Goal: Task Accomplishment & Management: Use online tool/utility

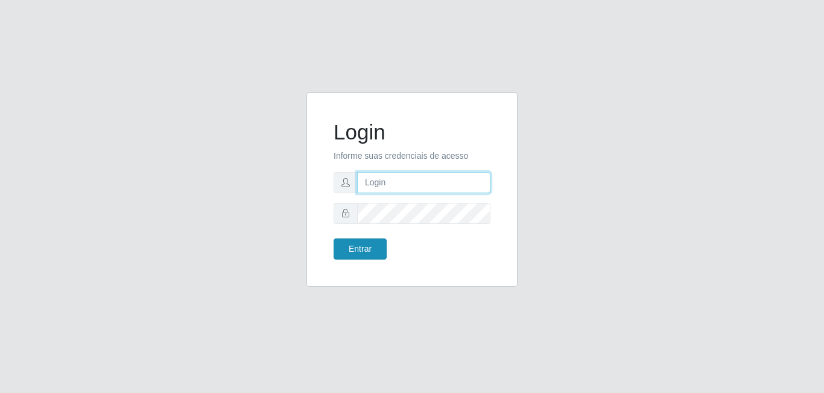
type input "[EMAIL_ADDRESS][DOMAIN_NAME]"
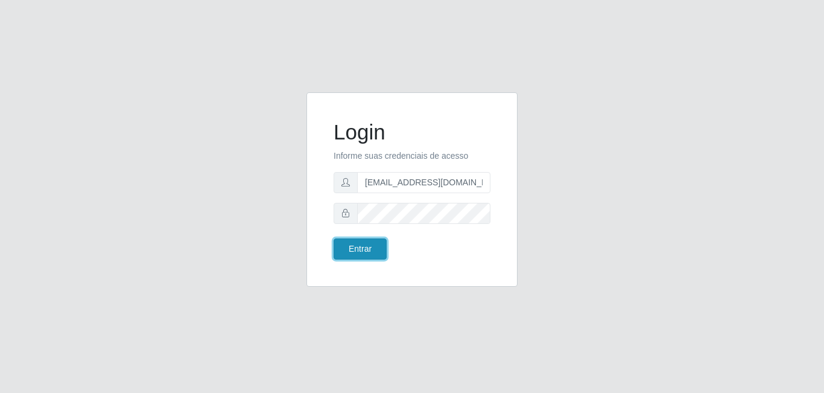
click at [363, 256] on button "Entrar" at bounding box center [360, 248] width 53 height 21
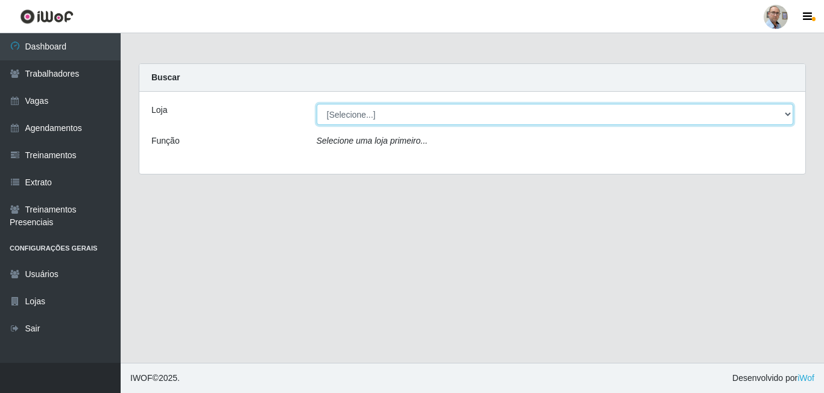
click at [435, 116] on select "[Selecione...] Mar Vermelho - Loja 04" at bounding box center [555, 114] width 477 height 21
select select "251"
click at [317, 104] on select "[Selecione...] Mar Vermelho - Loja 04" at bounding box center [555, 114] width 477 height 21
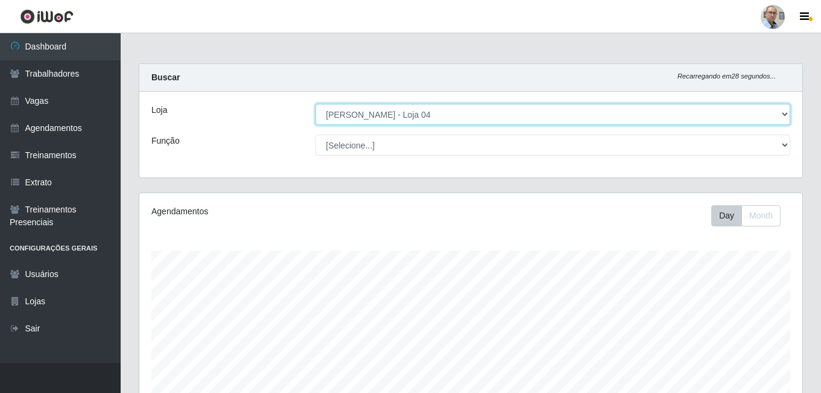
scroll to position [250, 663]
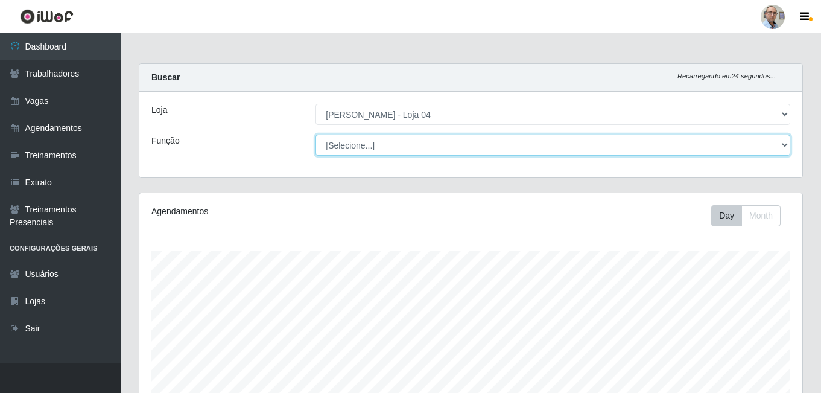
click at [406, 147] on select "[Selecione...] ASG ASG + ASG ++ Auxiliar de Depósito Auxiliar de Depósito + Aux…" at bounding box center [552, 144] width 475 height 21
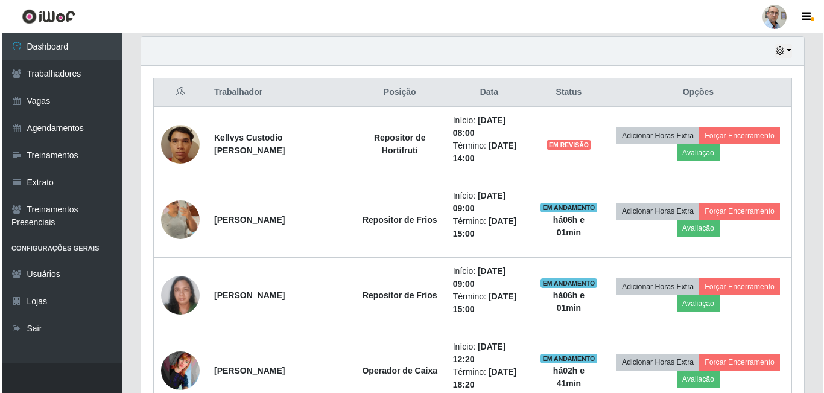
scroll to position [482, 0]
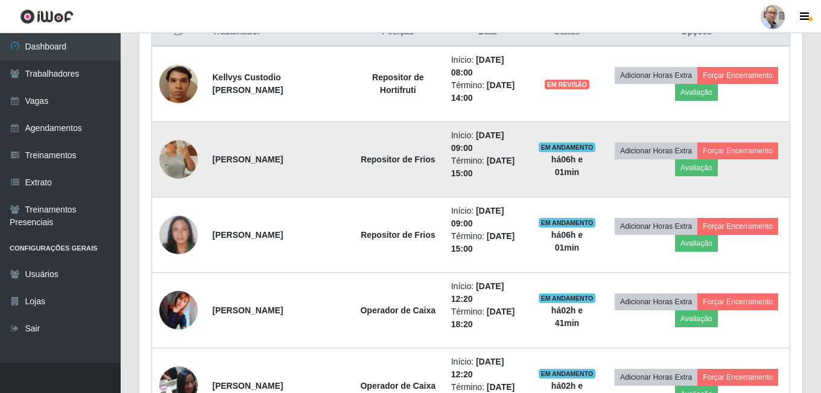
click at [178, 156] on img at bounding box center [178, 159] width 39 height 54
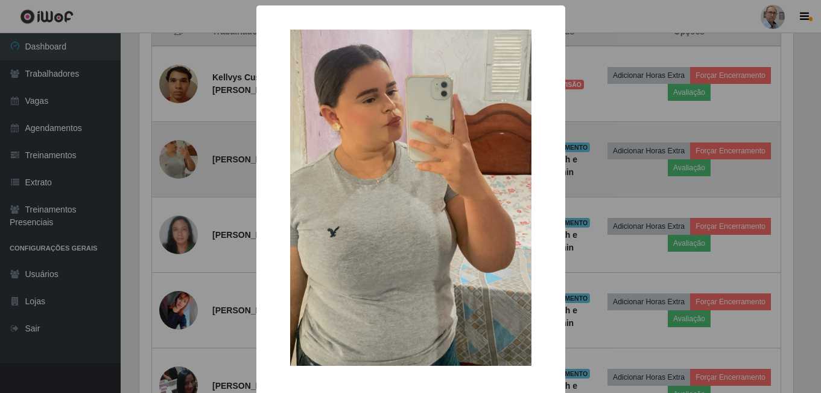
scroll to position [250, 657]
click at [178, 156] on div "× OK Cancel" at bounding box center [412, 196] width 824 height 393
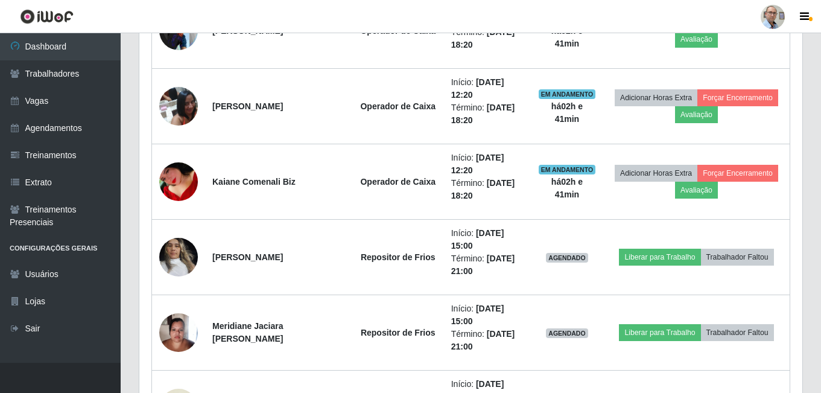
scroll to position [784, 0]
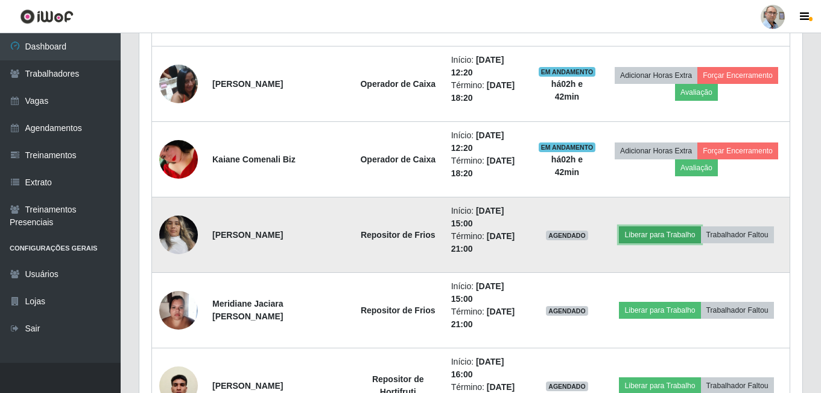
click at [645, 238] on button "Liberar para Trabalho" at bounding box center [659, 234] width 81 height 17
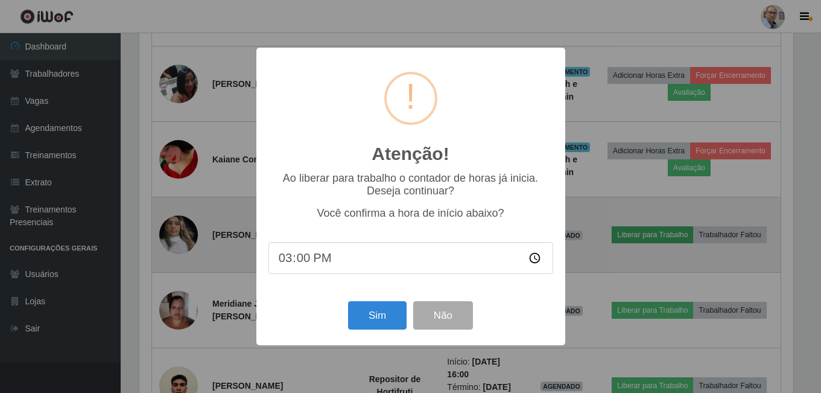
scroll to position [250, 657]
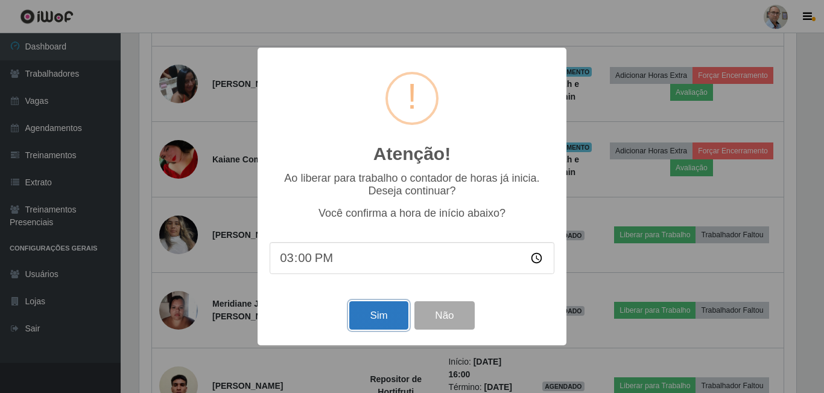
click at [356, 322] on button "Sim" at bounding box center [378, 315] width 58 height 28
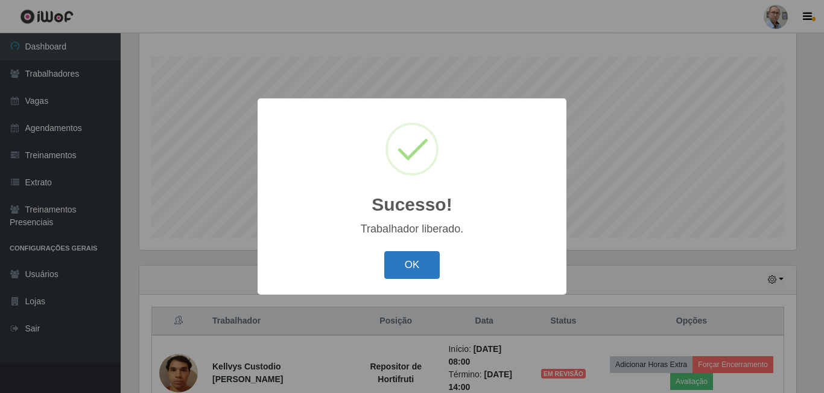
click at [405, 264] on button "OK" at bounding box center [412, 265] width 56 height 28
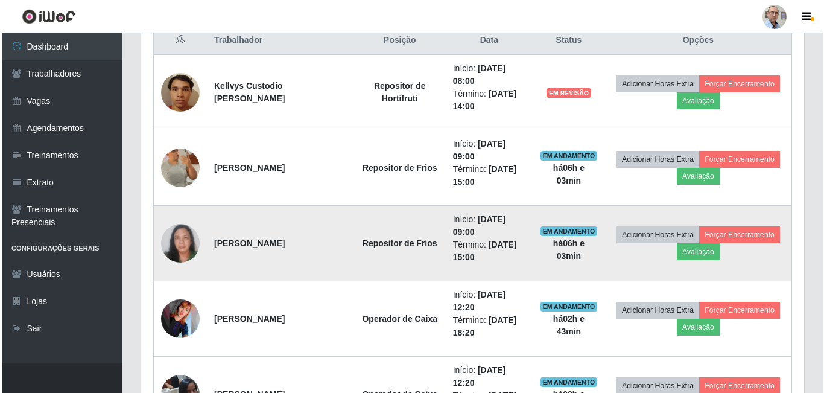
scroll to position [495, 0]
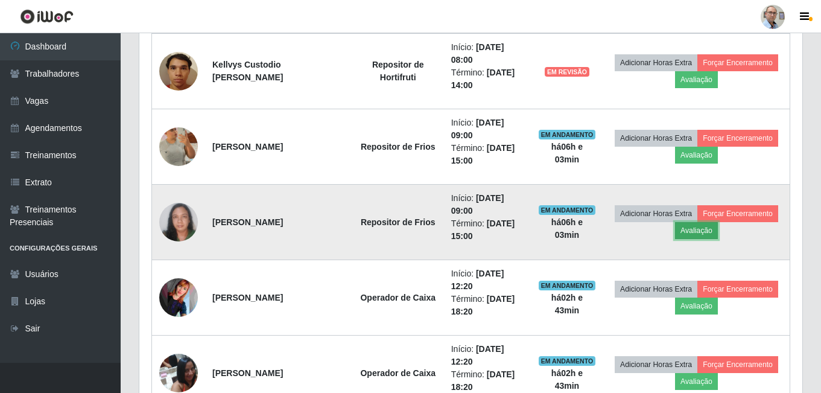
click at [690, 232] on button "Avaliação" at bounding box center [696, 230] width 43 height 17
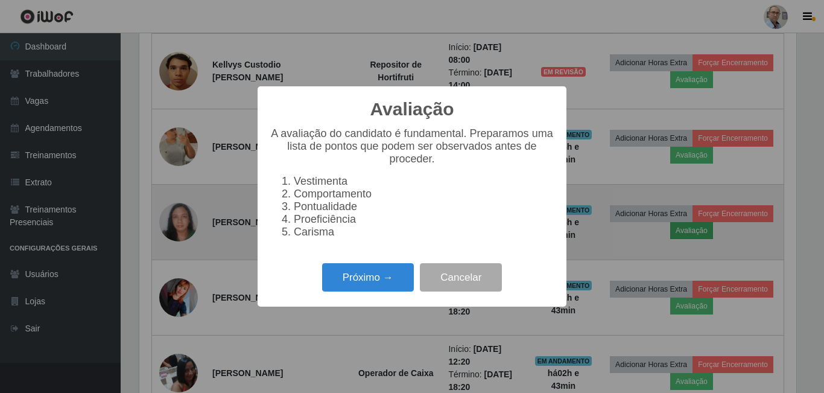
scroll to position [250, 657]
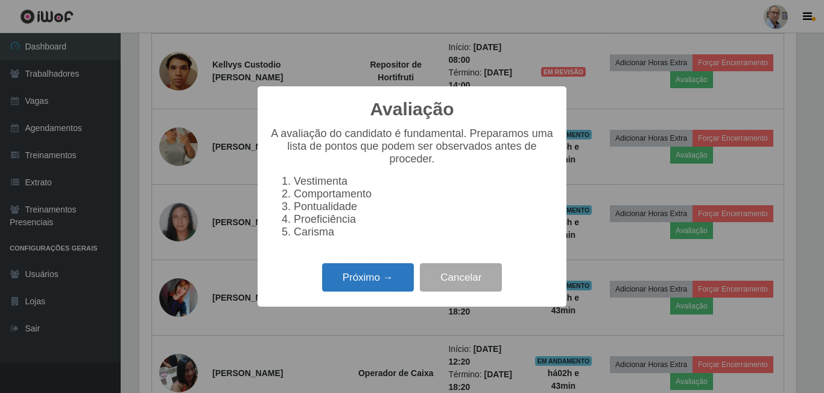
click at [363, 285] on button "Próximo →" at bounding box center [368, 277] width 92 height 28
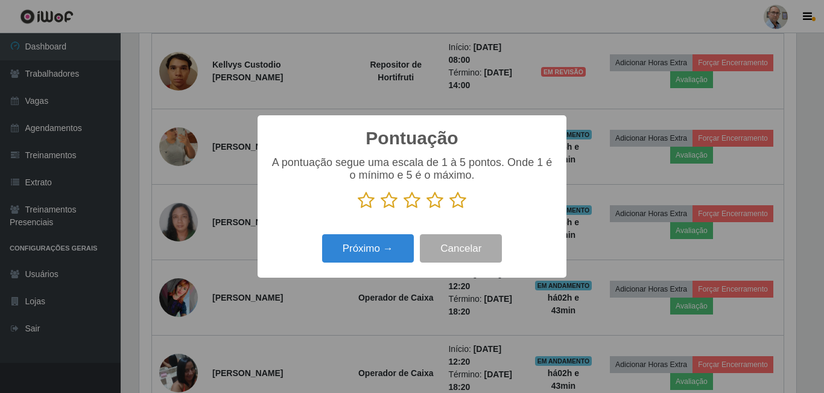
click at [459, 201] on icon at bounding box center [457, 200] width 17 height 18
click at [449, 209] on input "radio" at bounding box center [449, 209] width 0 height 0
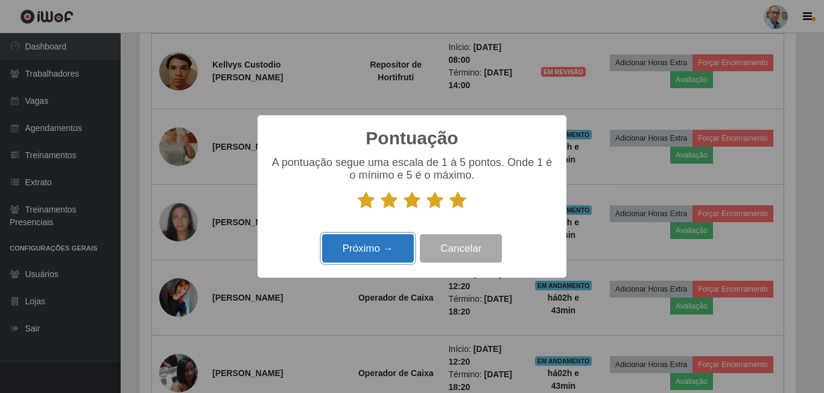
click at [370, 251] on button "Próximo →" at bounding box center [368, 248] width 92 height 28
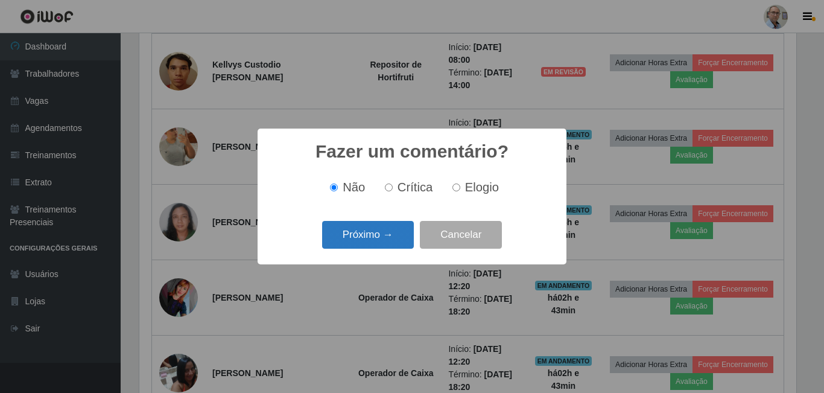
click at [382, 226] on button "Próximo →" at bounding box center [368, 235] width 92 height 28
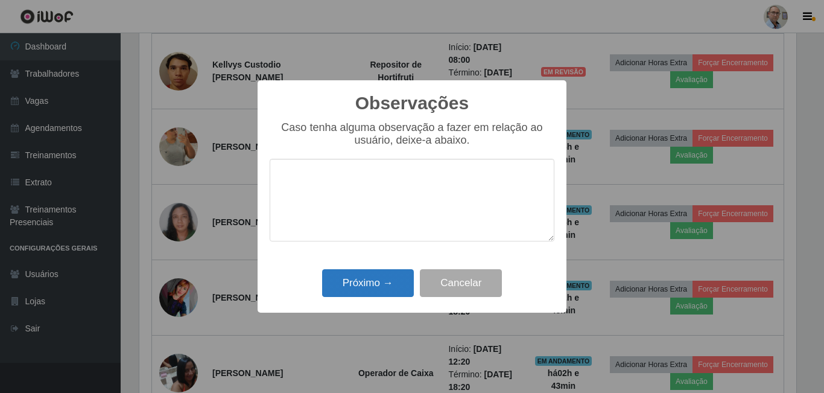
click at [345, 306] on div "Observações × Caso tenha alguma observação a fazer em relação ao usuário, deixe…" at bounding box center [412, 196] width 309 height 232
click at [362, 278] on button "Próximo →" at bounding box center [368, 283] width 92 height 28
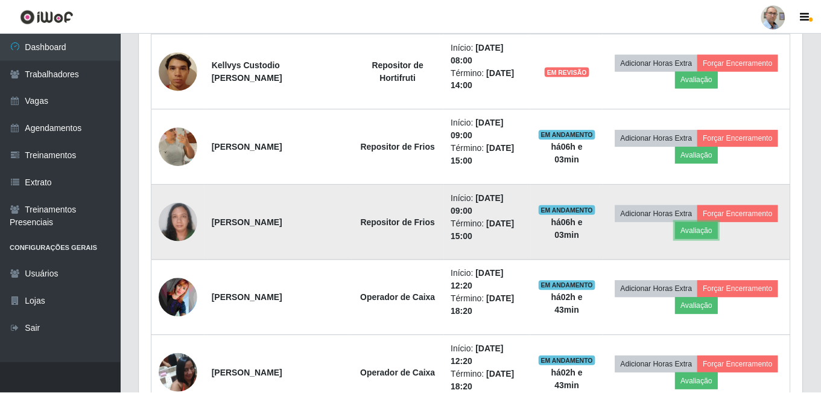
scroll to position [250, 663]
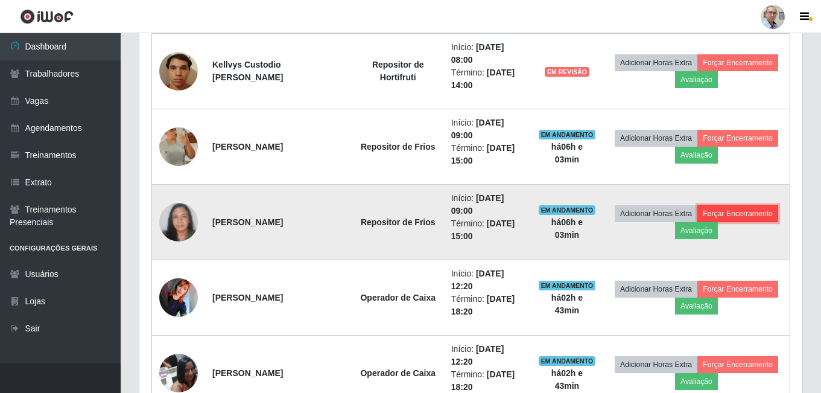
click at [749, 207] on button "Forçar Encerramento" at bounding box center [737, 213] width 81 height 17
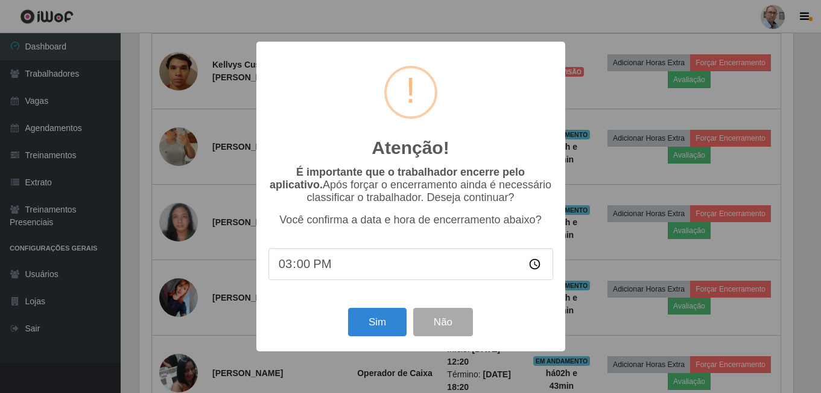
scroll to position [250, 657]
click at [378, 322] on button "Sim" at bounding box center [378, 322] width 58 height 28
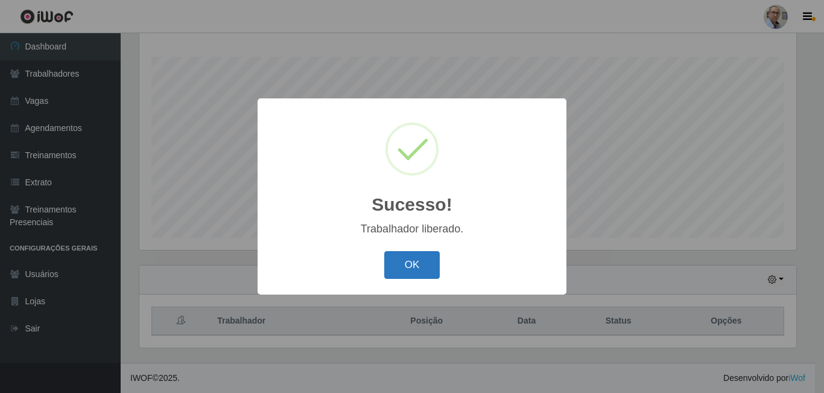
click at [413, 258] on button "OK" at bounding box center [412, 265] width 56 height 28
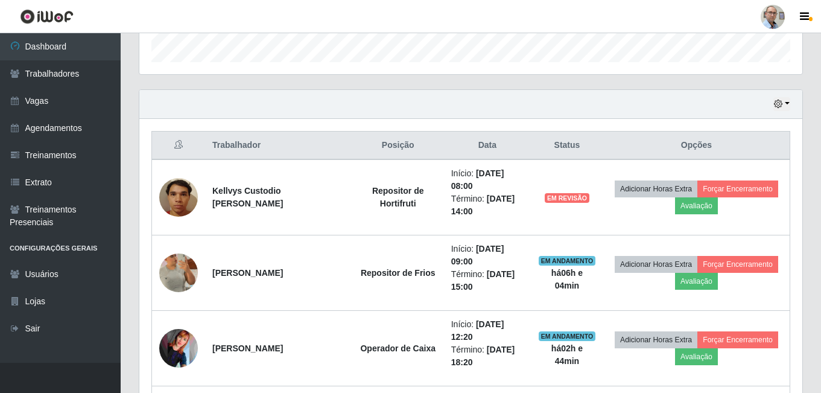
scroll to position [375, 0]
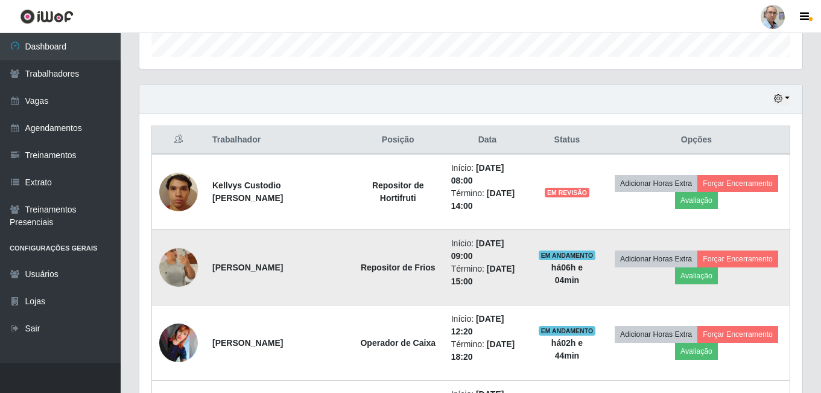
click at [182, 262] on img at bounding box center [178, 267] width 39 height 54
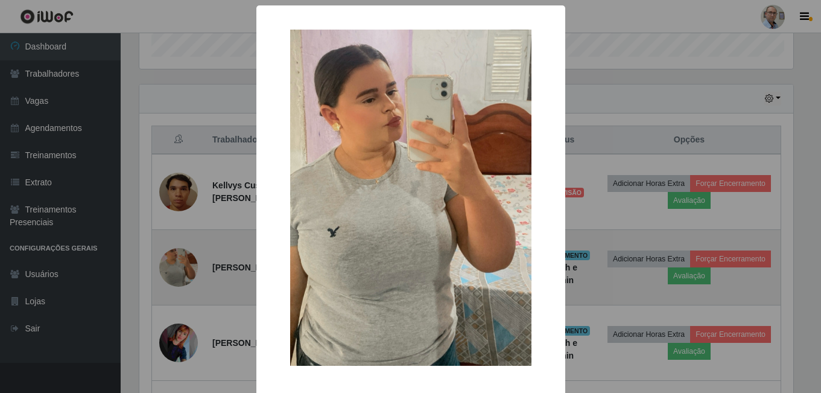
scroll to position [250, 657]
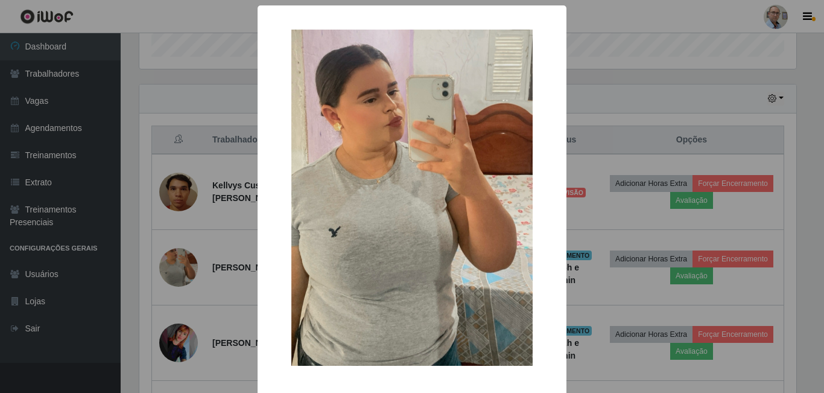
click at [231, 244] on div "× OK Cancel" at bounding box center [412, 196] width 824 height 393
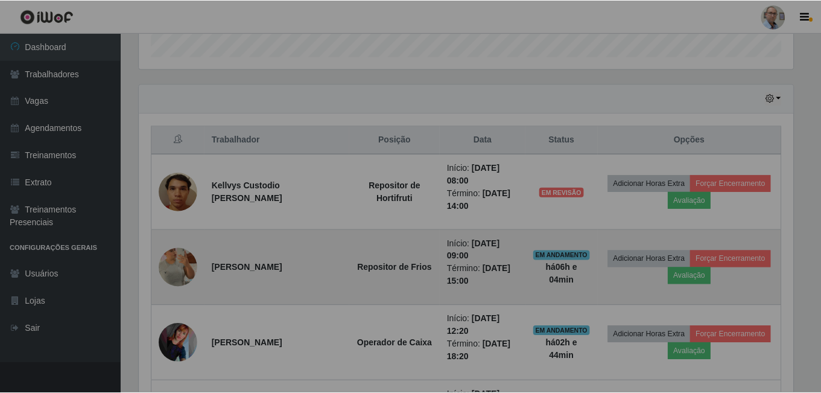
scroll to position [250, 663]
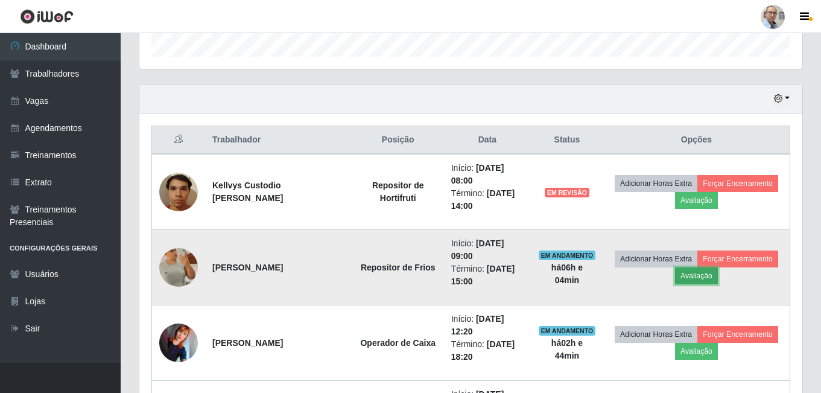
click at [713, 277] on button "Avaliação" at bounding box center [696, 275] width 43 height 17
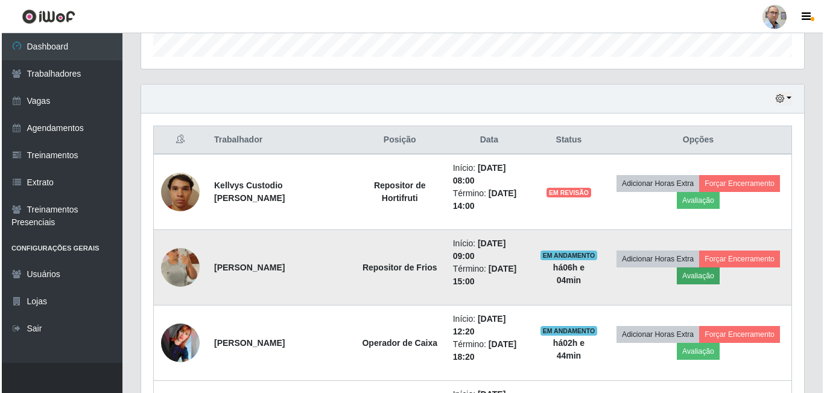
scroll to position [250, 657]
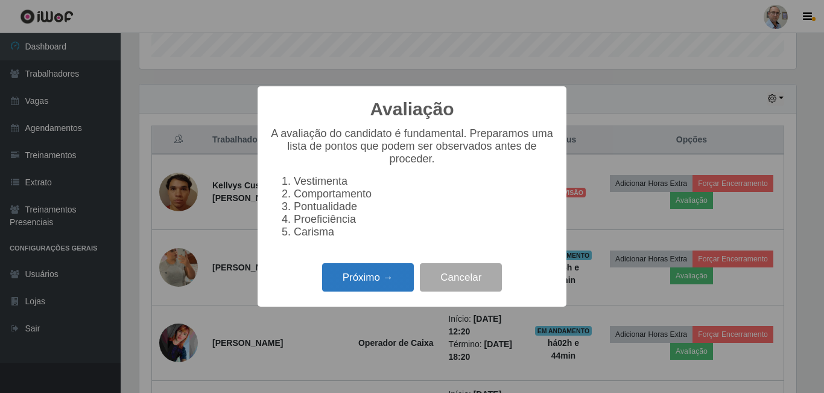
click at [372, 283] on button "Próximo →" at bounding box center [368, 277] width 92 height 28
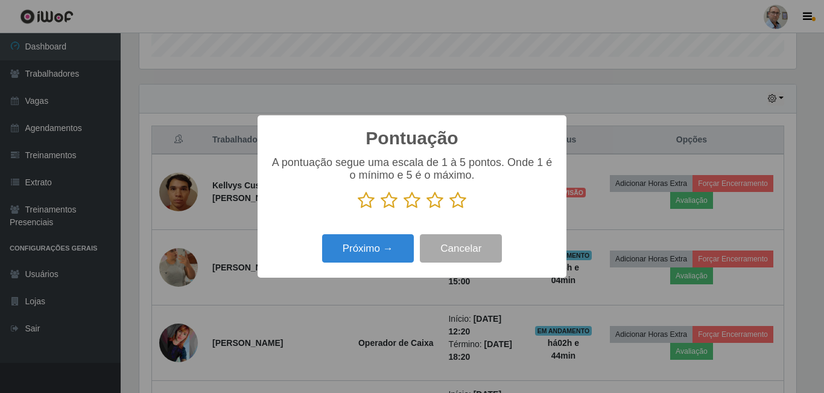
scroll to position [602838, 602432]
click at [459, 205] on icon at bounding box center [457, 200] width 17 height 18
click at [449, 209] on input "radio" at bounding box center [449, 209] width 0 height 0
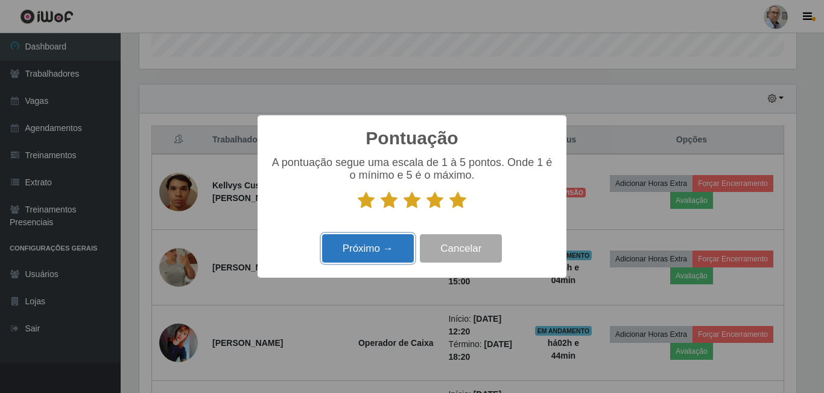
click at [396, 247] on button "Próximo →" at bounding box center [368, 248] width 92 height 28
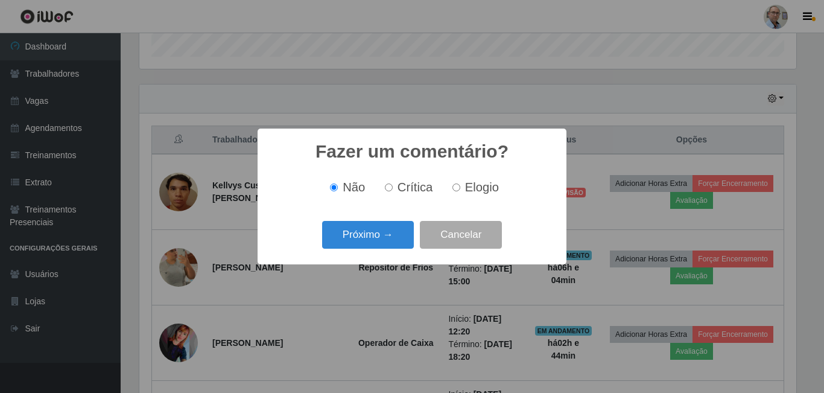
click at [396, 247] on button "Próximo →" at bounding box center [368, 235] width 92 height 28
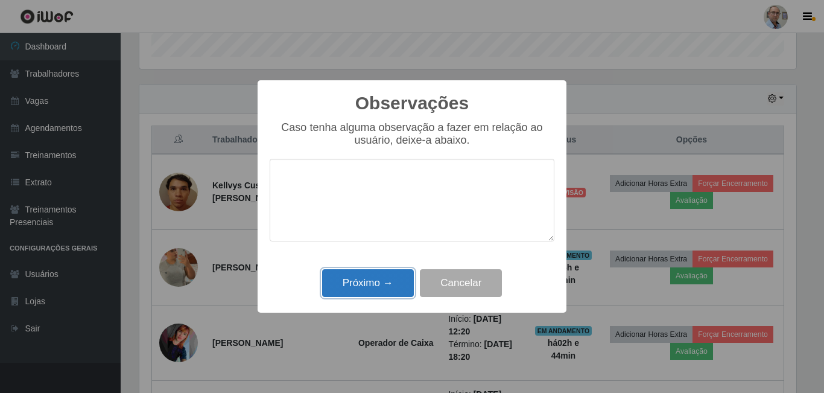
click at [392, 276] on button "Próximo →" at bounding box center [368, 283] width 92 height 28
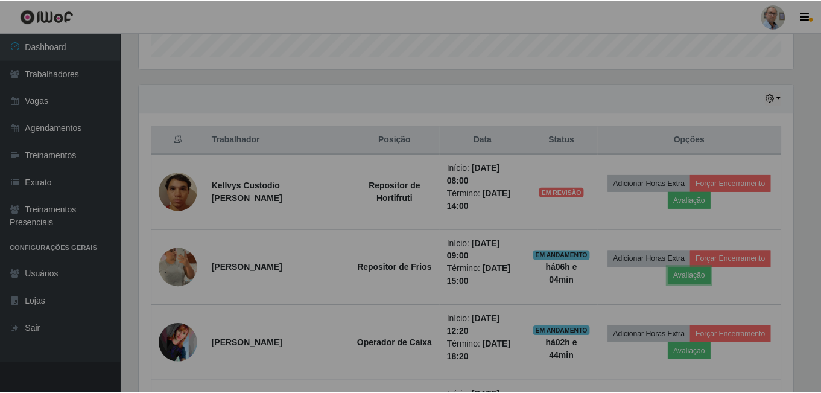
scroll to position [0, 0]
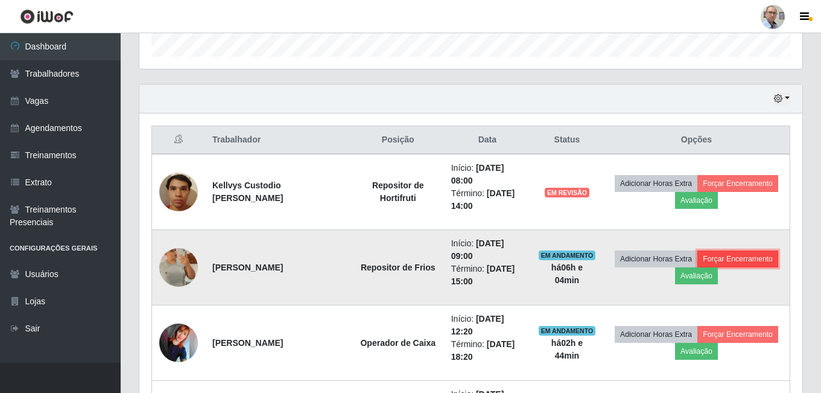
click at [732, 261] on button "Forçar Encerramento" at bounding box center [737, 258] width 81 height 17
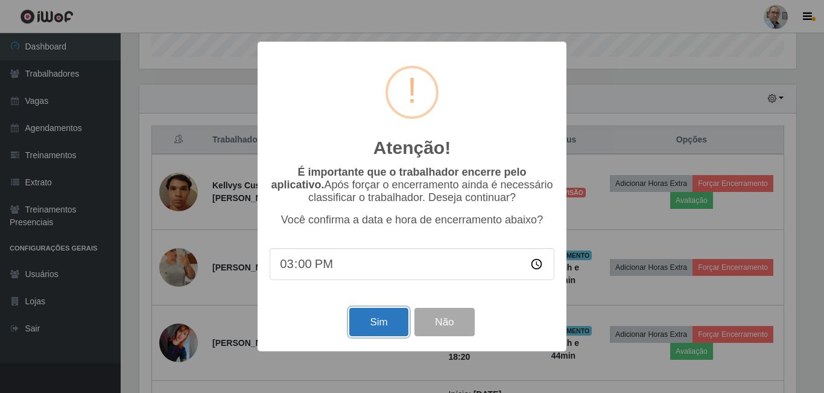
click at [382, 317] on button "Sim" at bounding box center [378, 322] width 58 height 28
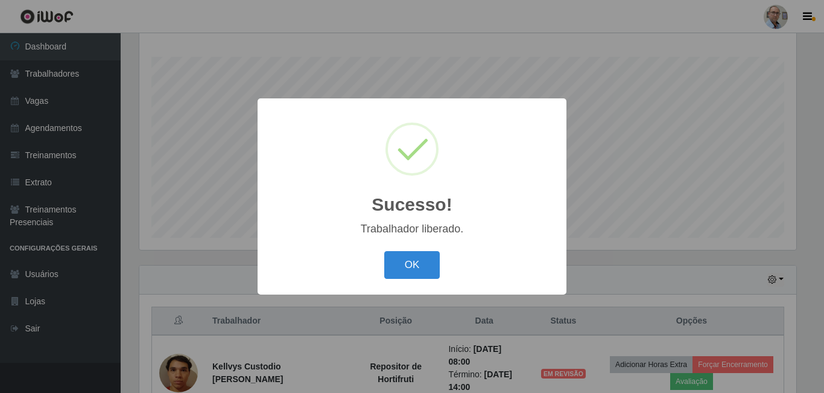
click at [384, 256] on div "OK Cancel" at bounding box center [412, 264] width 285 height 34
click at [403, 264] on button "OK" at bounding box center [412, 265] width 56 height 28
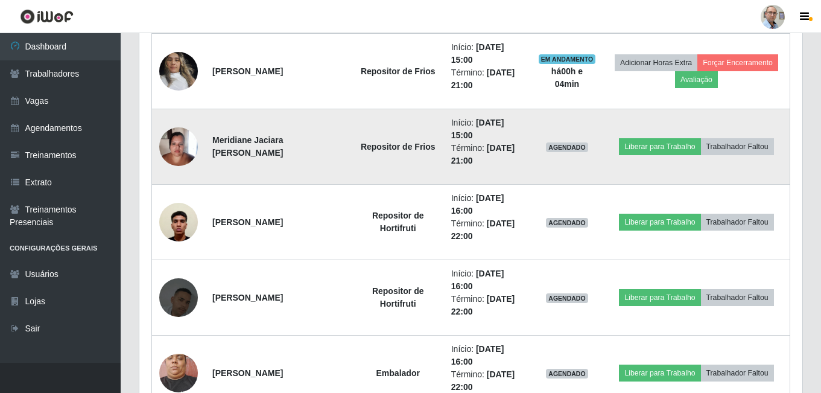
click at [179, 153] on img at bounding box center [178, 146] width 39 height 51
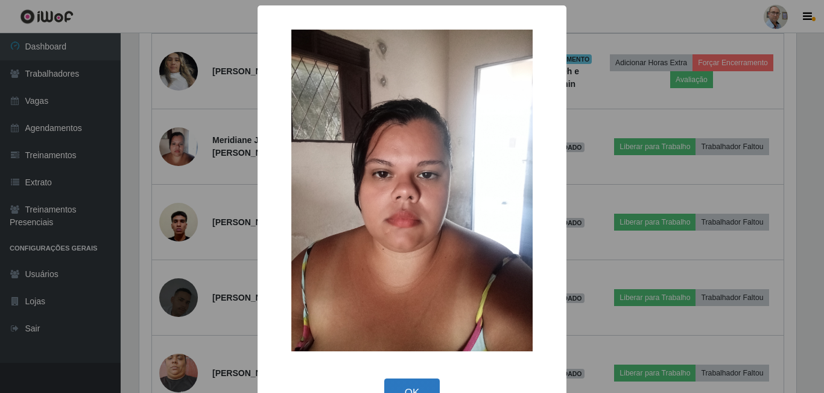
click at [422, 381] on button "OK" at bounding box center [412, 392] width 56 height 28
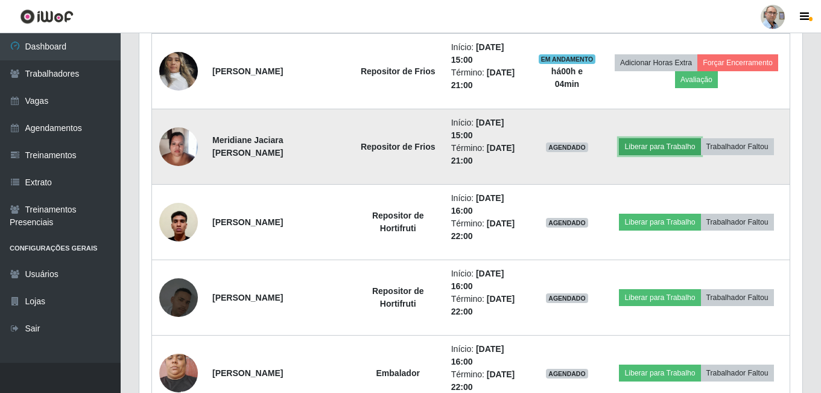
click at [672, 148] on button "Liberar para Trabalho" at bounding box center [659, 146] width 81 height 17
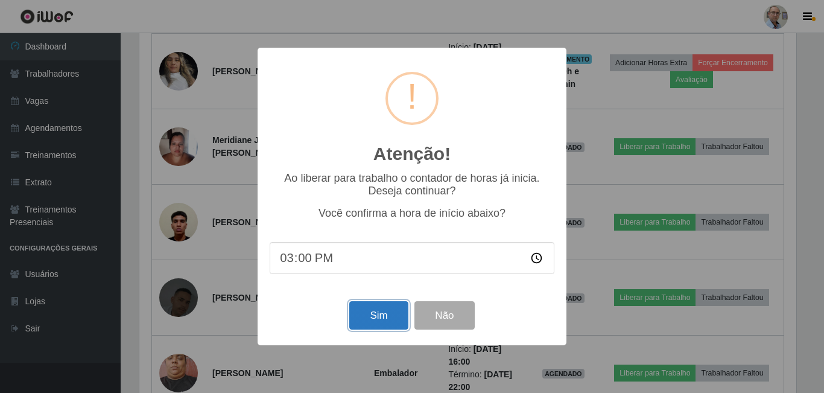
click at [374, 312] on button "Sim" at bounding box center [378, 315] width 58 height 28
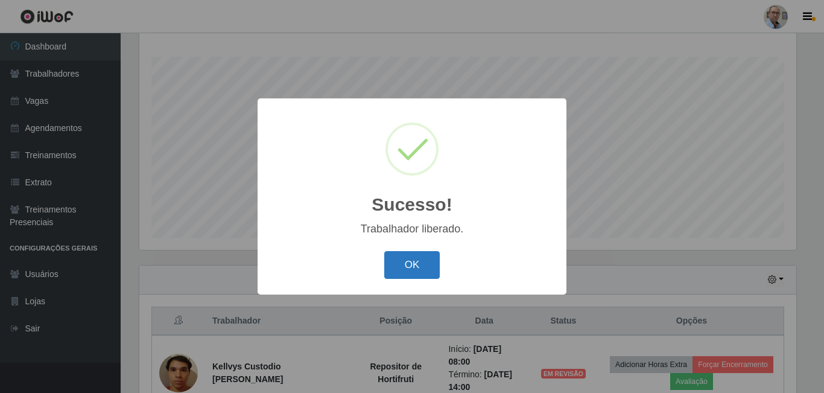
click at [416, 253] on button "OK" at bounding box center [412, 265] width 56 height 28
